Goal: Navigation & Orientation: Find specific page/section

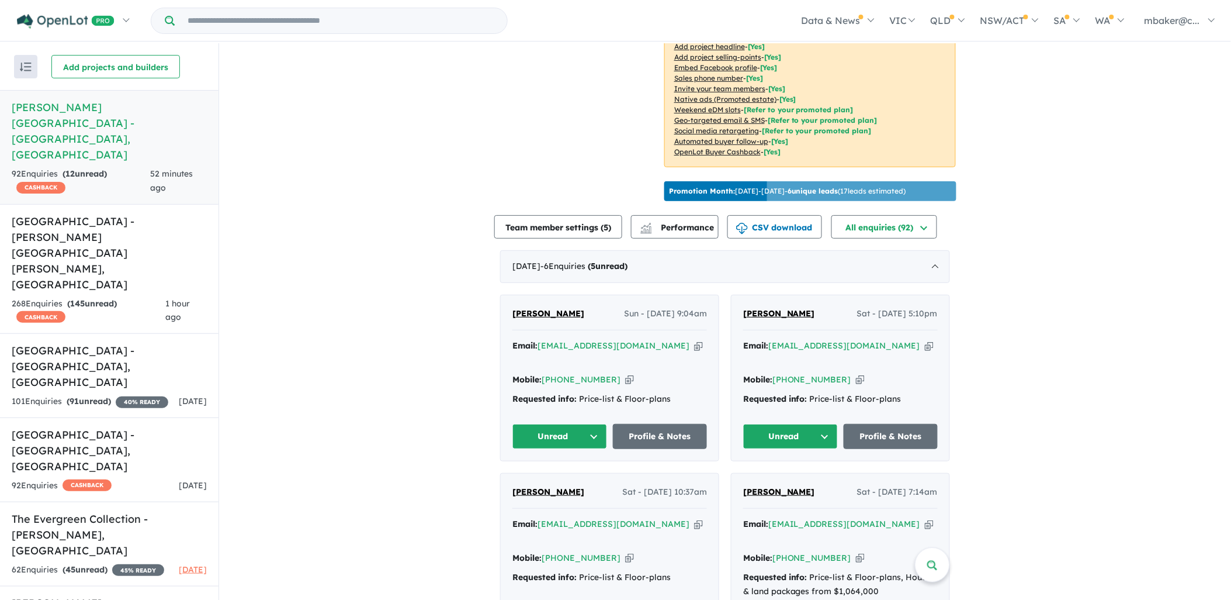
scroll to position [259, 0]
click at [85, 213] on h5 "[GEOGRAPHIC_DATA] - [PERSON_NAME][GEOGRAPHIC_DATA][PERSON_NAME] , [GEOGRAPHIC_D…" at bounding box center [109, 252] width 195 height 79
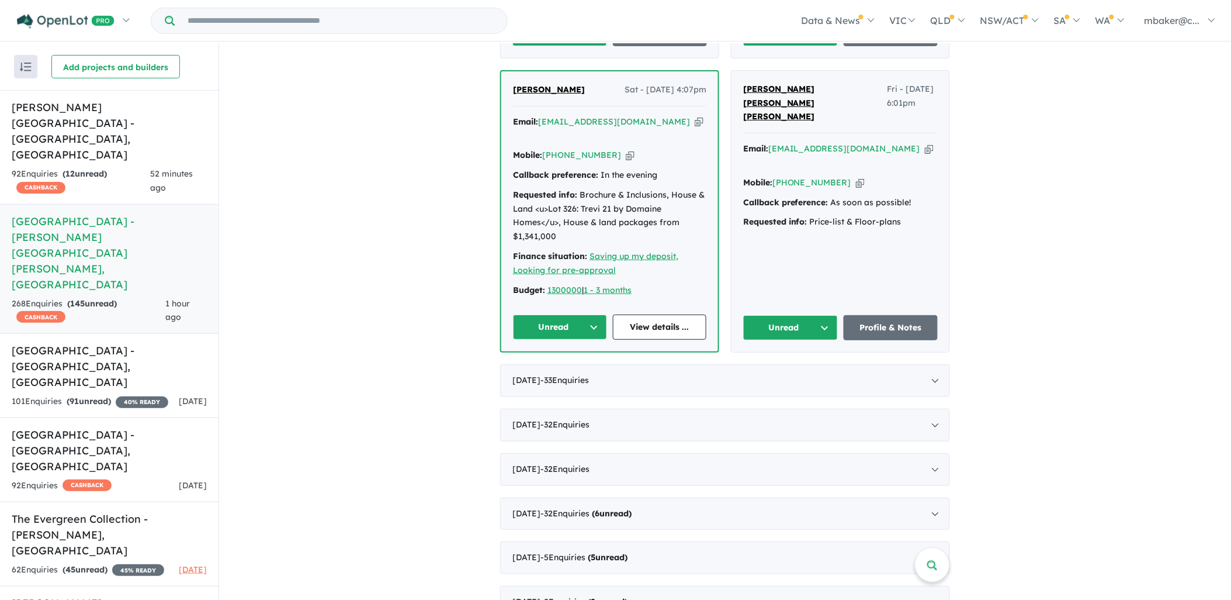
scroll to position [757, 0]
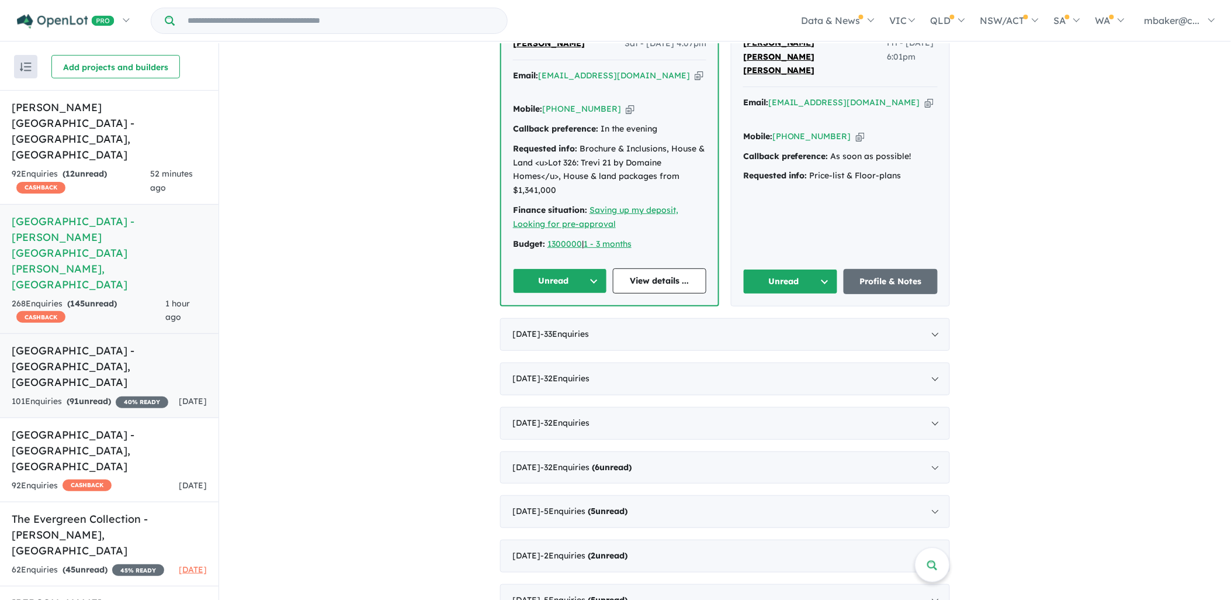
click at [89, 342] on h5 "[GEOGRAPHIC_DATA] - [GEOGRAPHIC_DATA] , [GEOGRAPHIC_DATA]" at bounding box center [109, 365] width 195 height 47
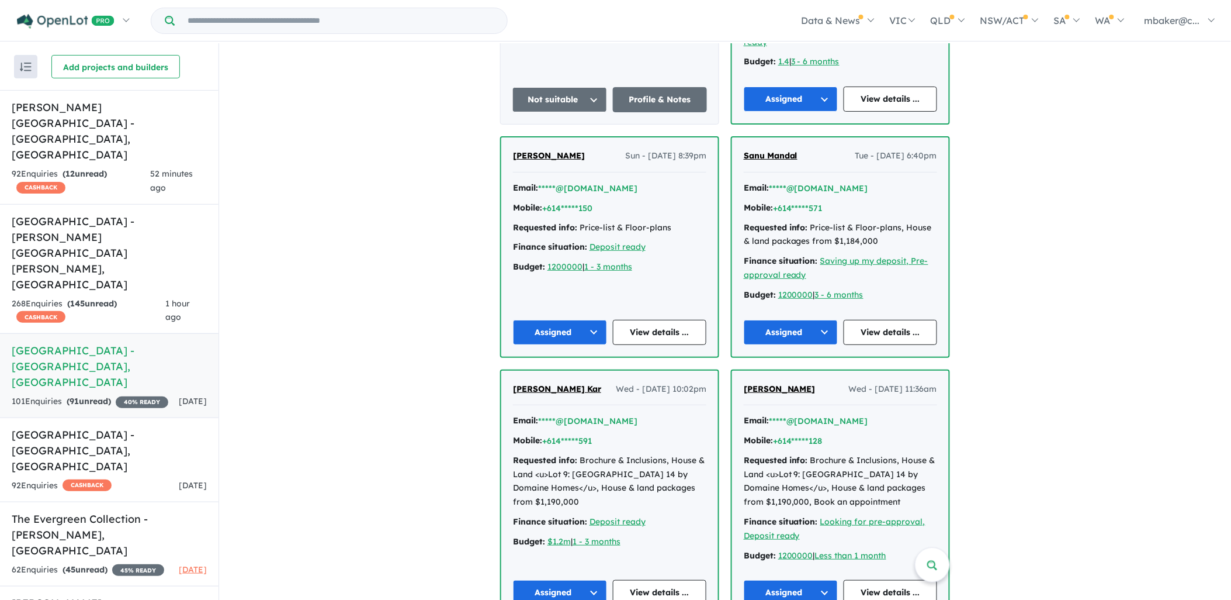
scroll to position [714, 0]
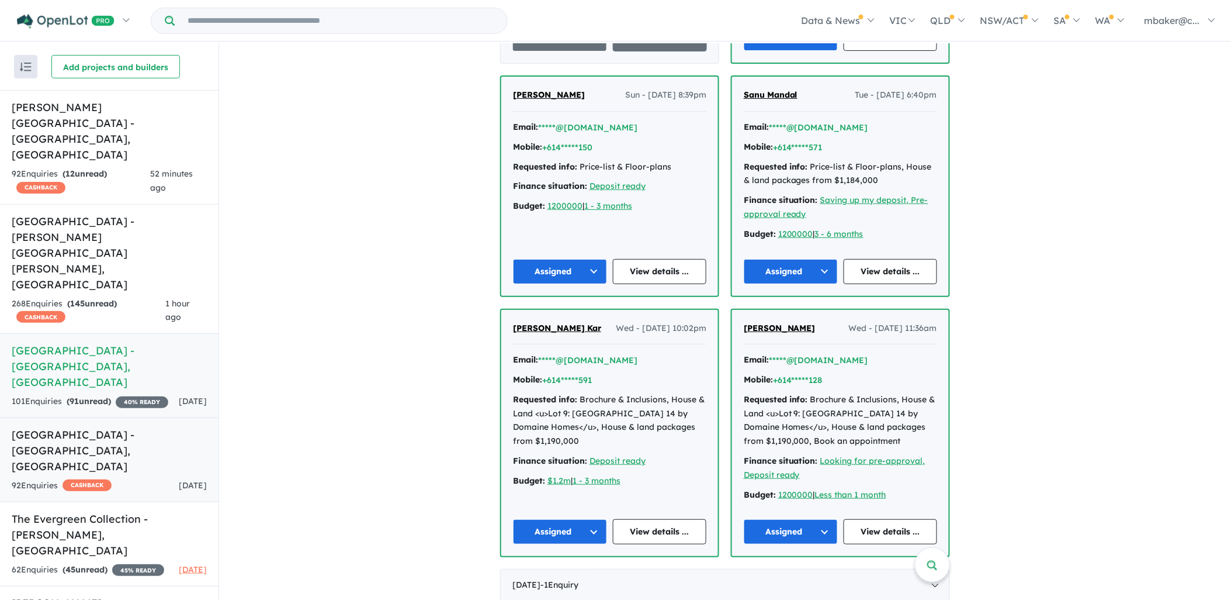
click at [97, 417] on link "Ridgehaven Estate - [GEOGRAPHIC_DATA] , [GEOGRAPHIC_DATA] 92 Enquir ies ( 0 unr…" at bounding box center [109, 459] width 219 height 85
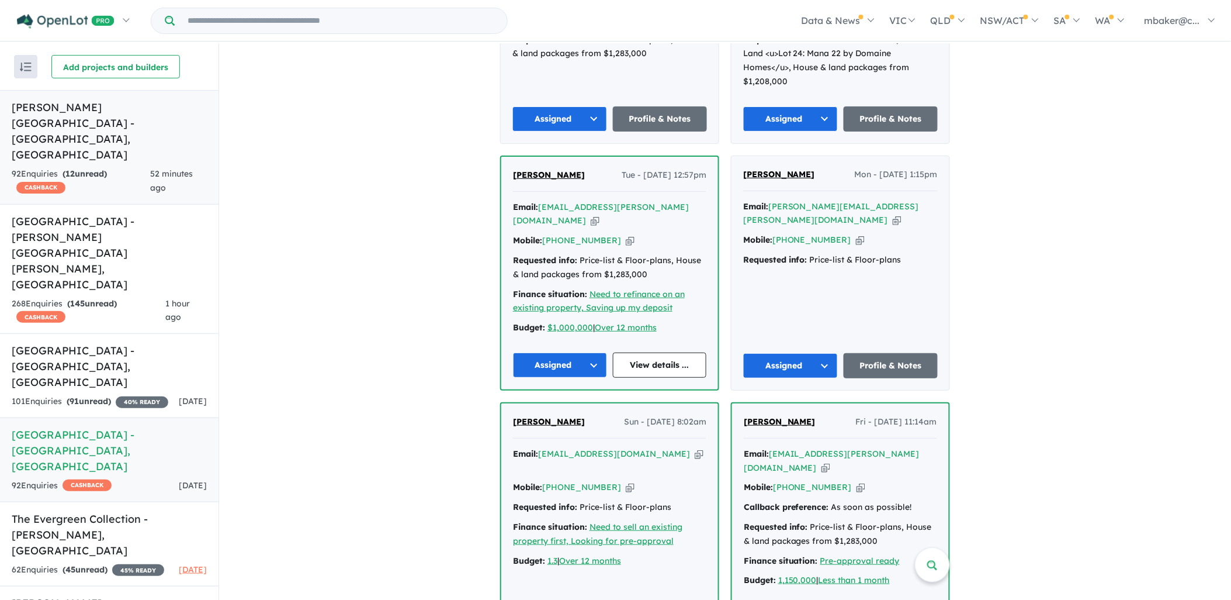
click at [101, 108] on h5 "[PERSON_NAME][GEOGRAPHIC_DATA] - [GEOGRAPHIC_DATA] , [GEOGRAPHIC_DATA]" at bounding box center [109, 130] width 195 height 63
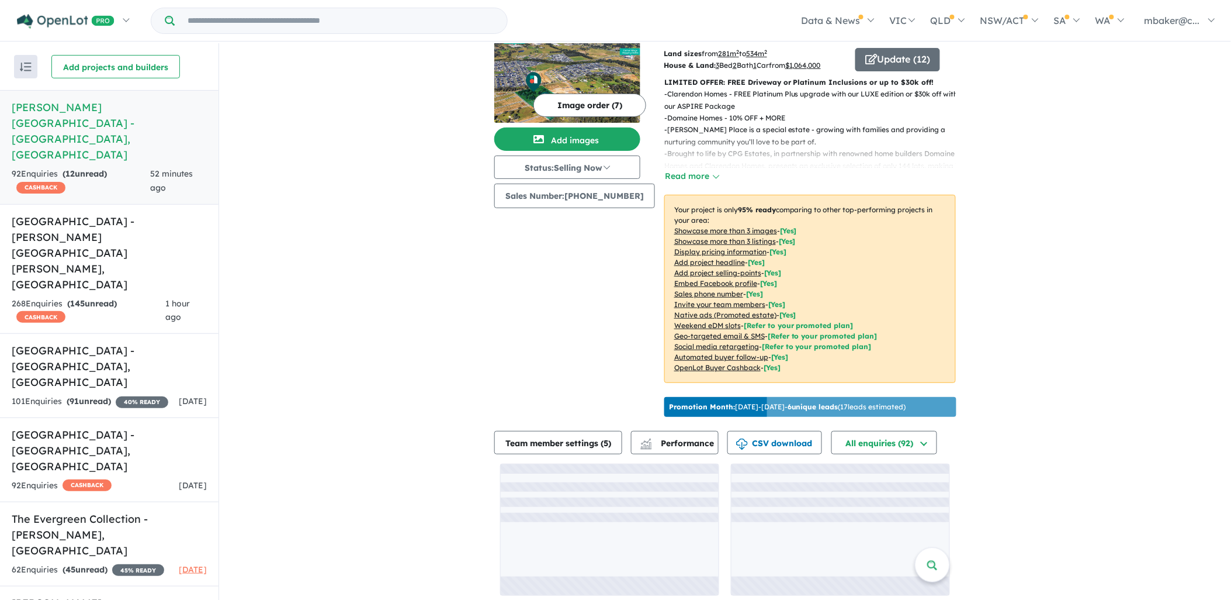
scroll to position [1, 0]
